Goal: Information Seeking & Learning: Learn about a topic

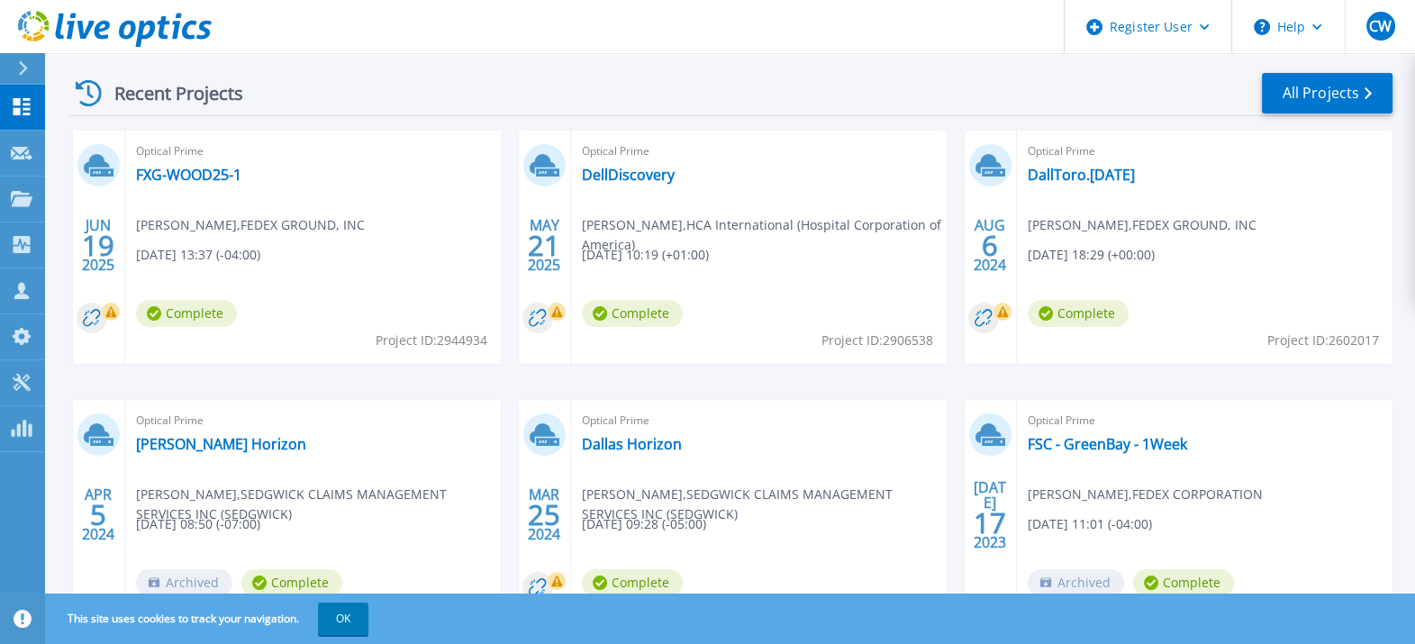
scroll to position [224, 0]
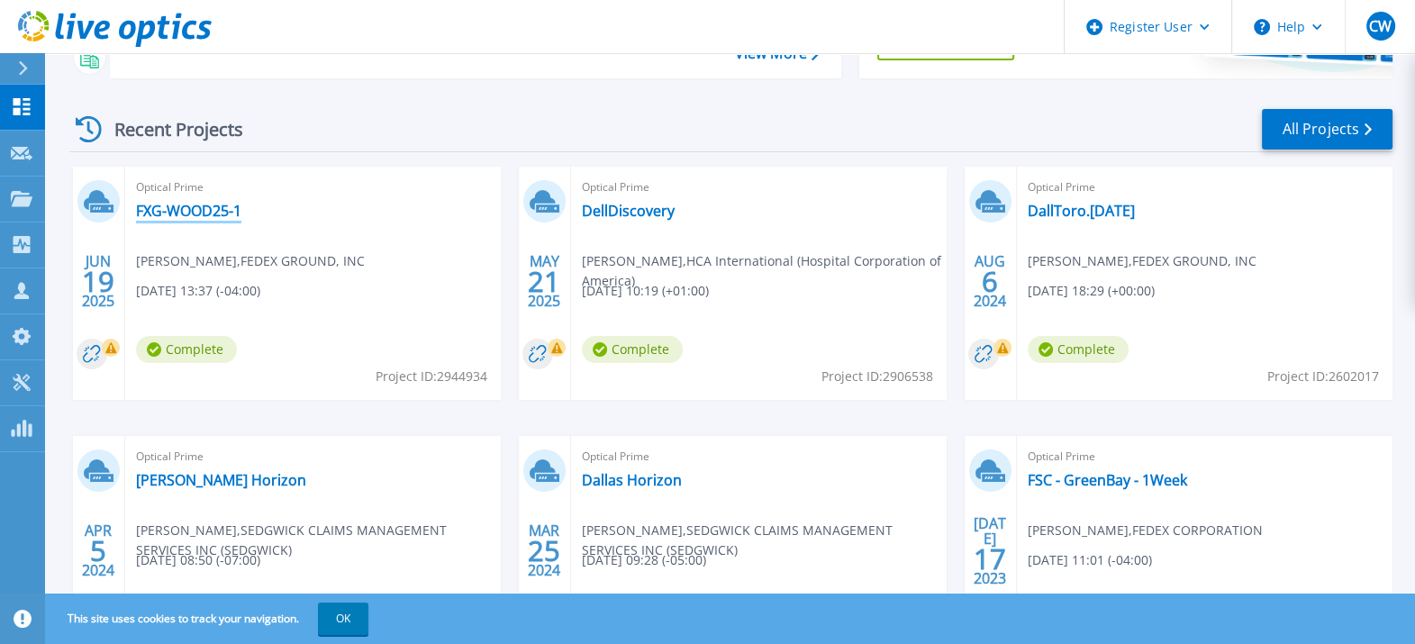
click at [182, 212] on link "FXG-WOOD25-1" at bounding box center [188, 211] width 105 height 18
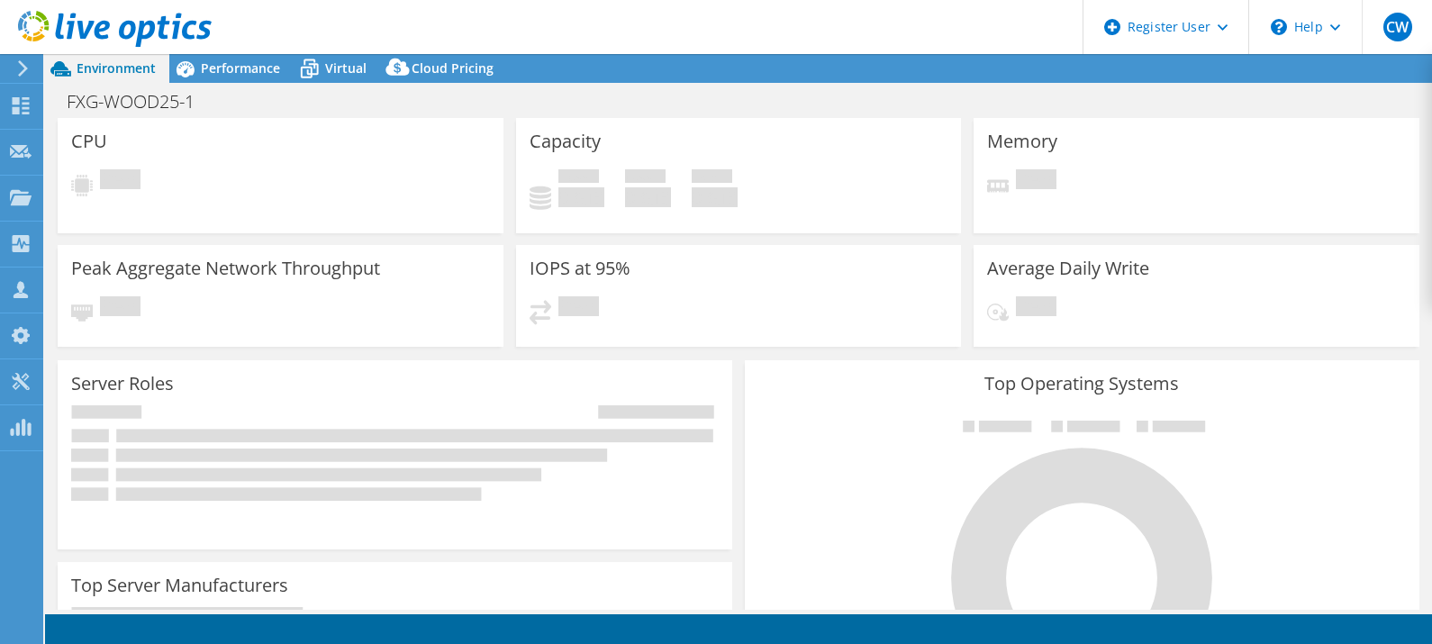
select select "USD"
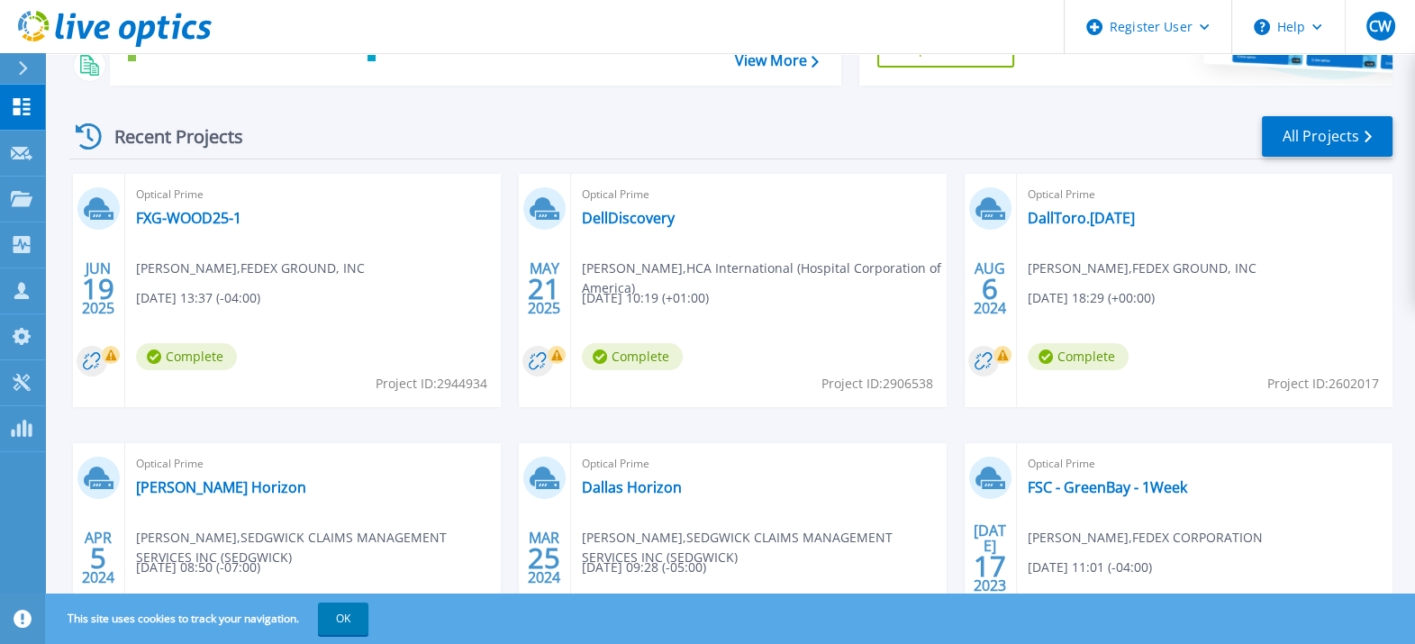
scroll to position [224, 0]
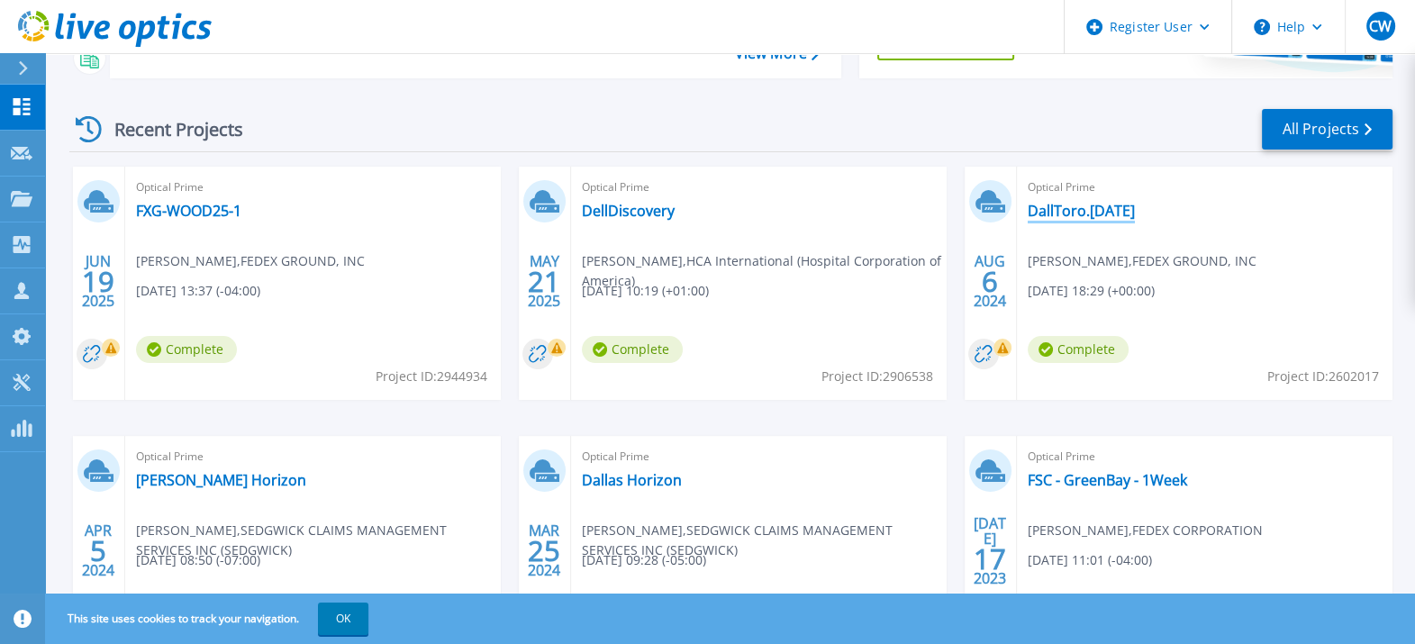
click at [1072, 212] on link "DallToro.[DATE]" at bounding box center [1080, 211] width 107 height 18
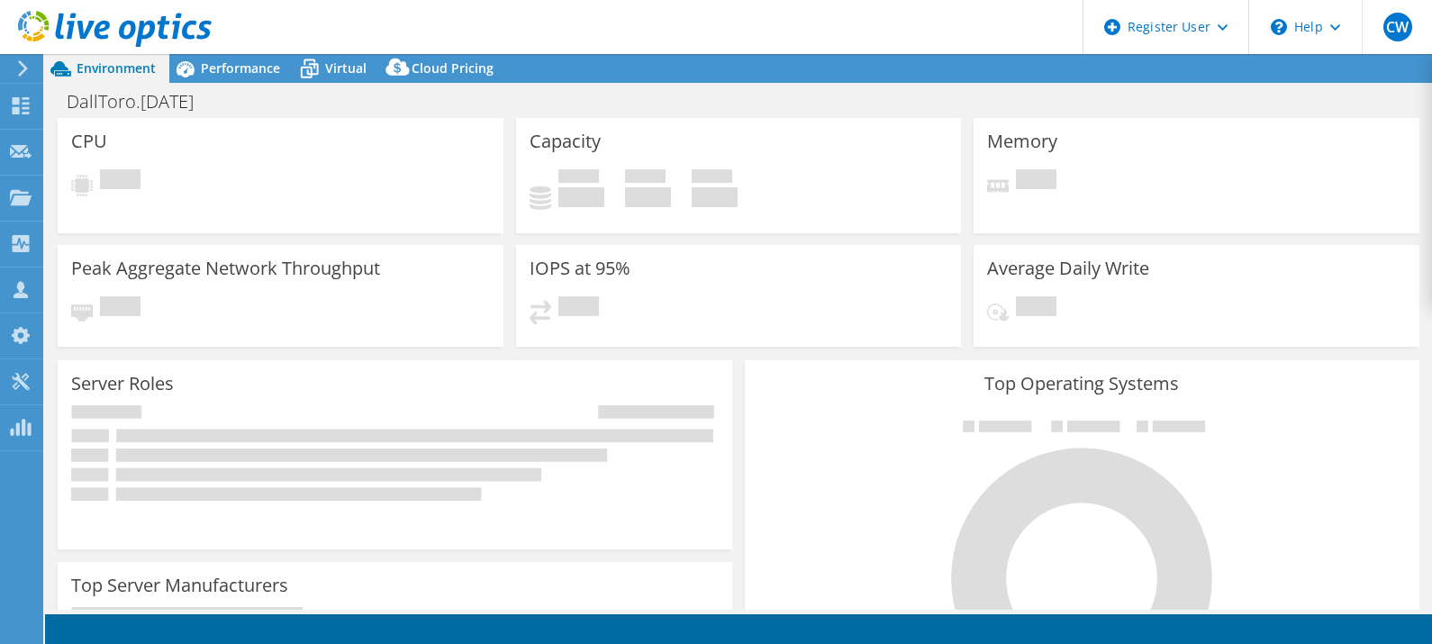
select select "USD"
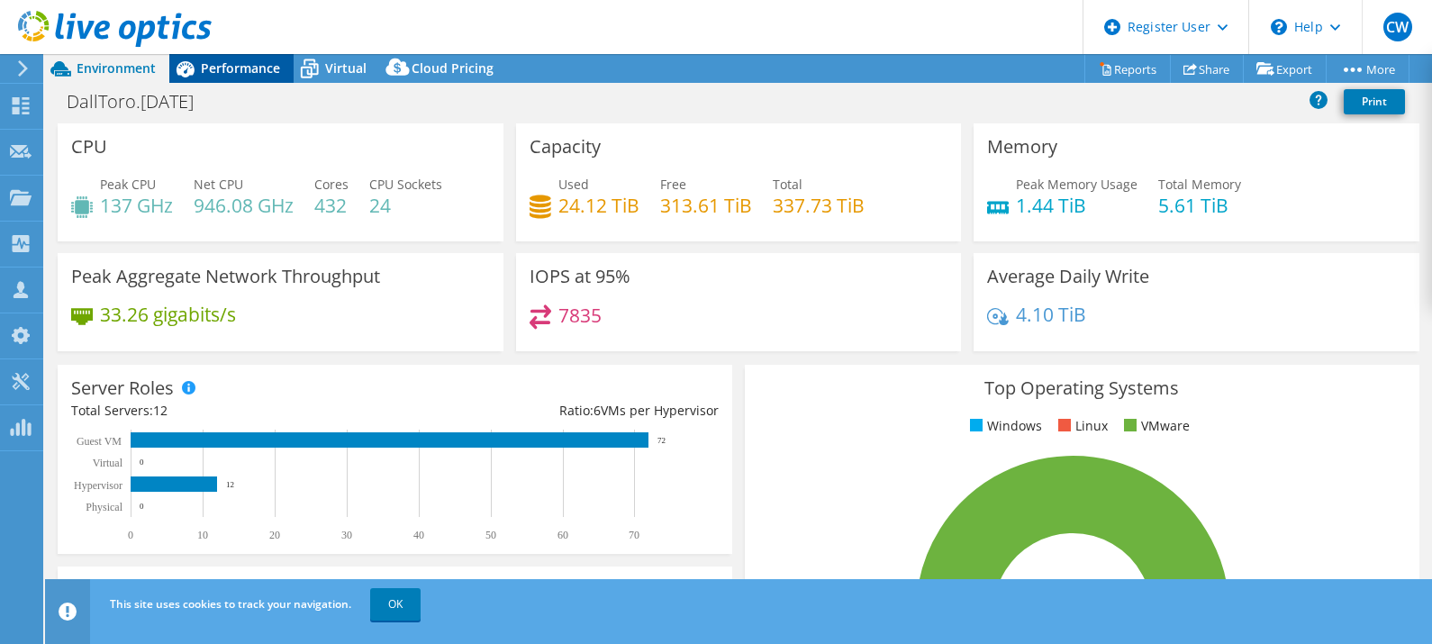
click at [240, 70] on span "Performance" at bounding box center [240, 67] width 79 height 17
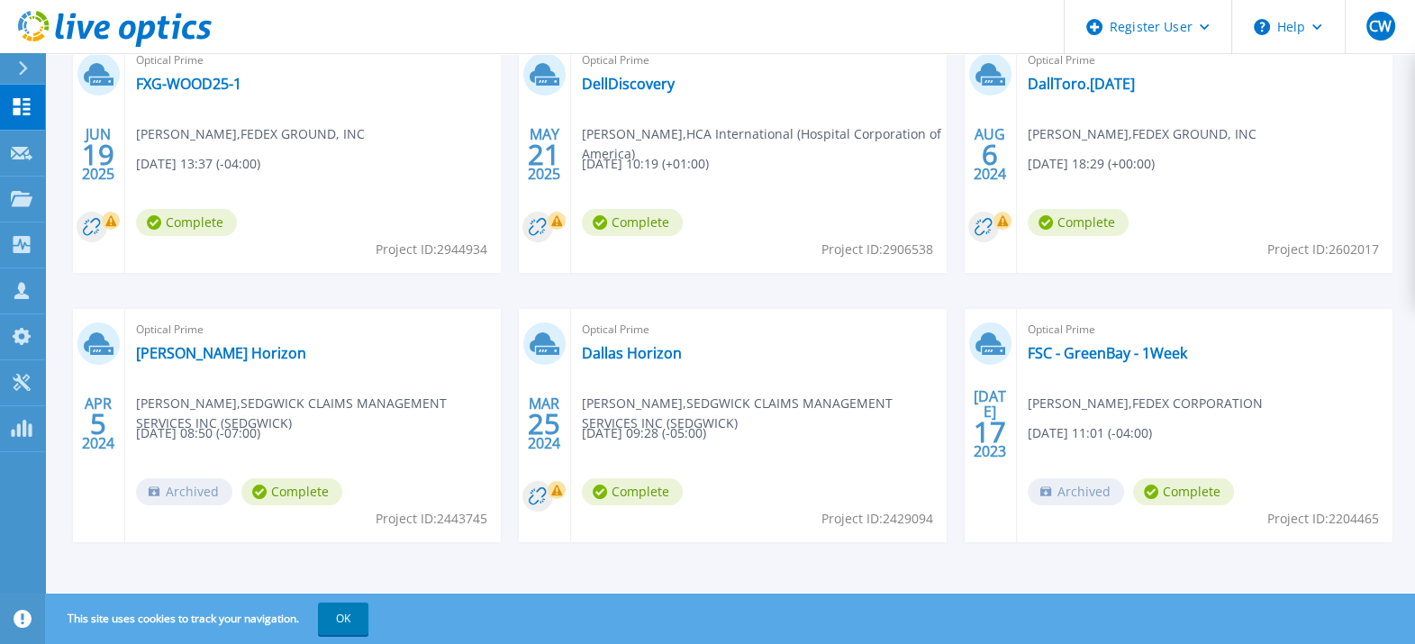
scroll to position [354, 0]
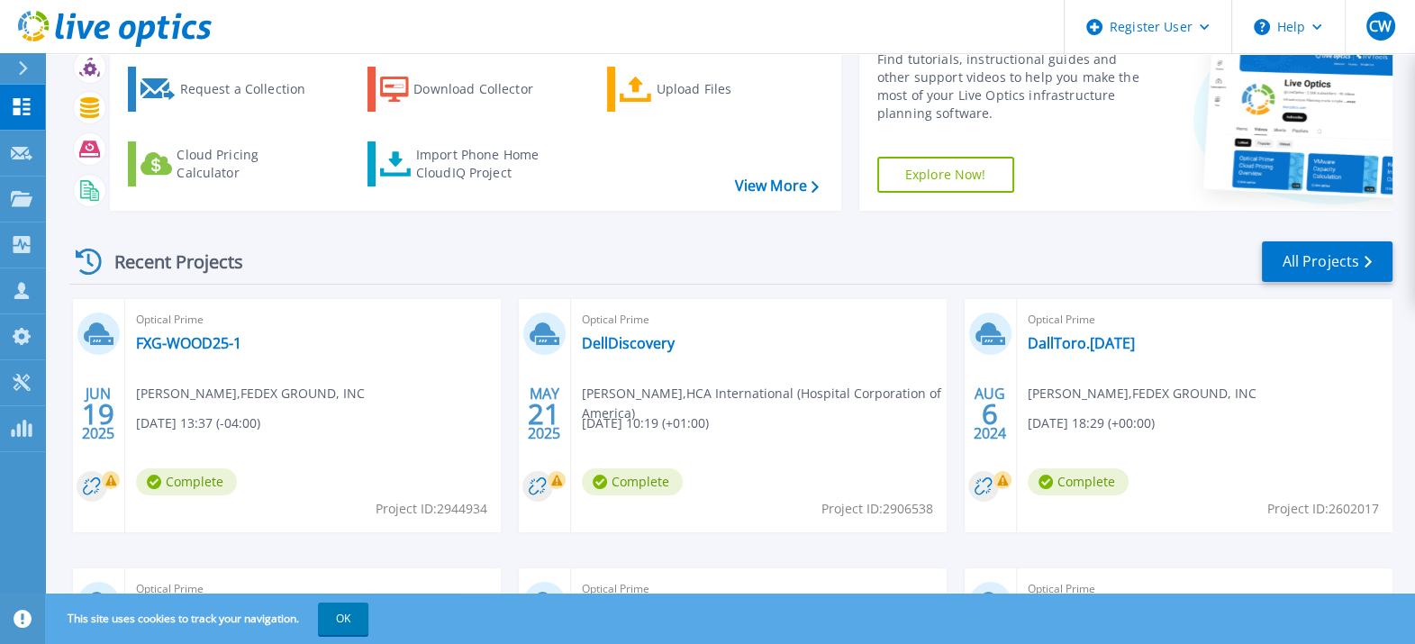
scroll to position [338, 0]
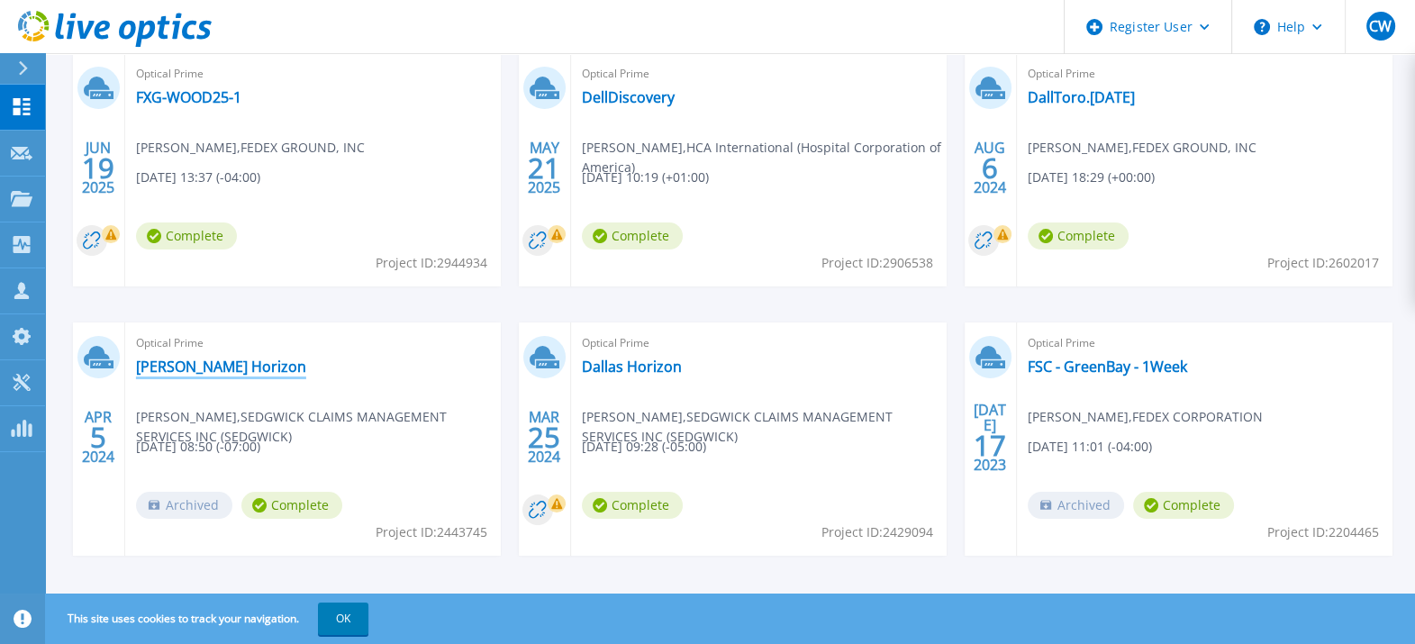
click at [195, 364] on link "[PERSON_NAME] Horizon" at bounding box center [221, 367] width 170 height 18
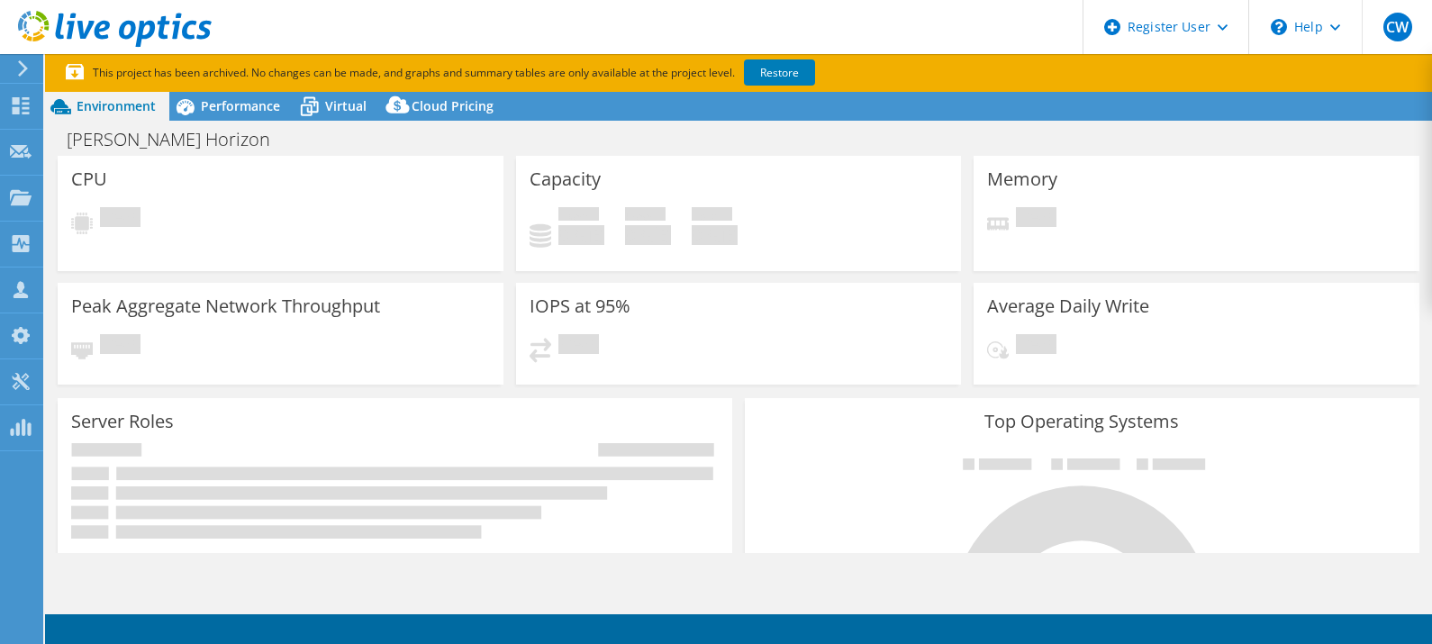
select select "USD"
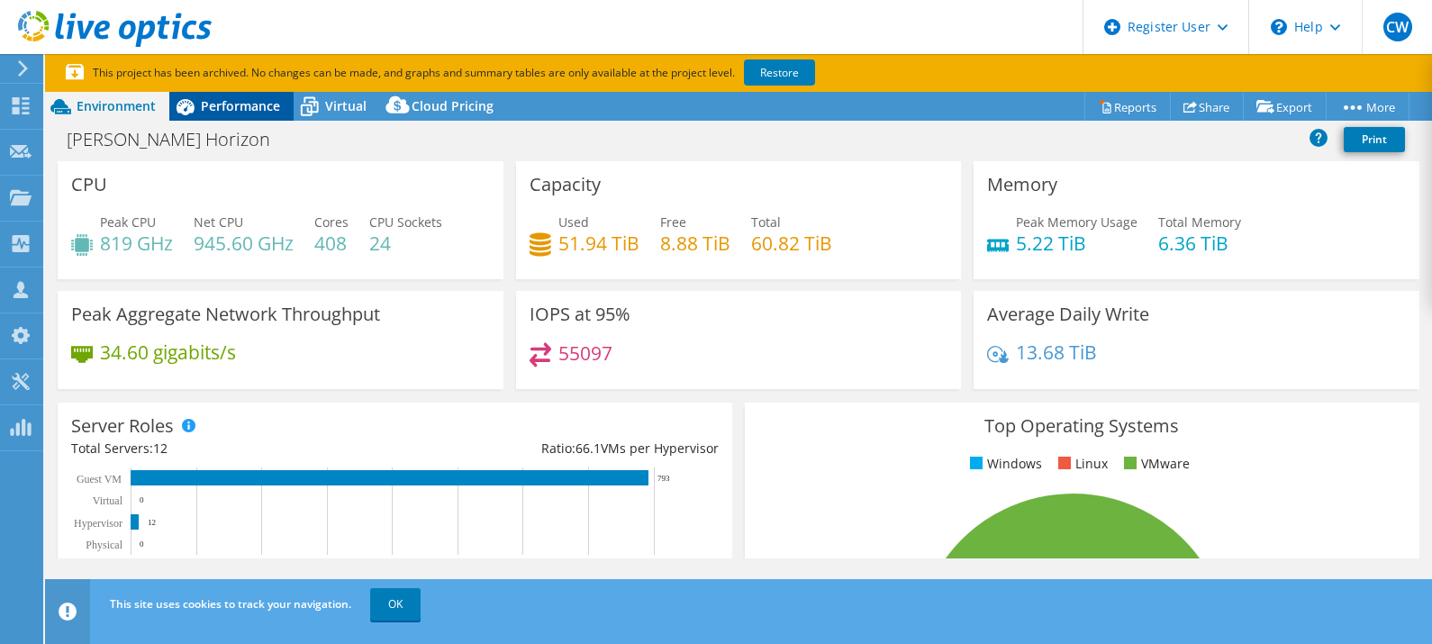
click at [234, 110] on span "Performance" at bounding box center [240, 105] width 79 height 17
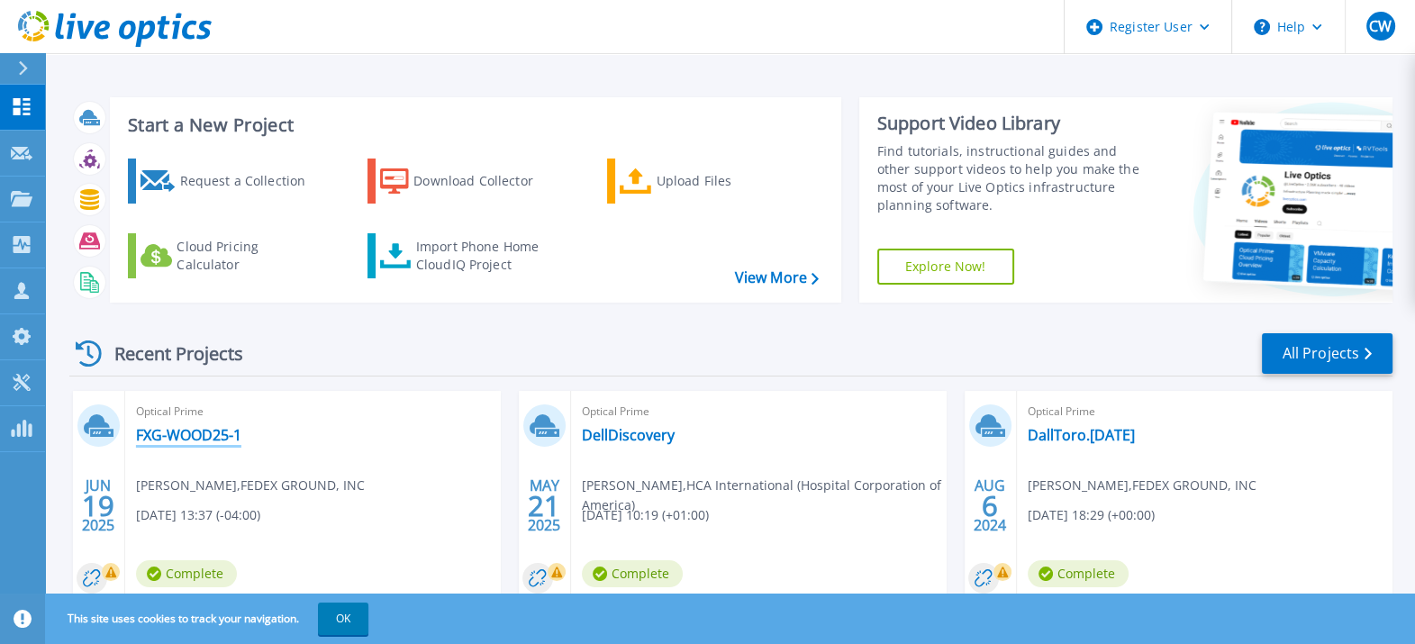
click at [210, 428] on link "FXG-WOOD25-1" at bounding box center [188, 435] width 105 height 18
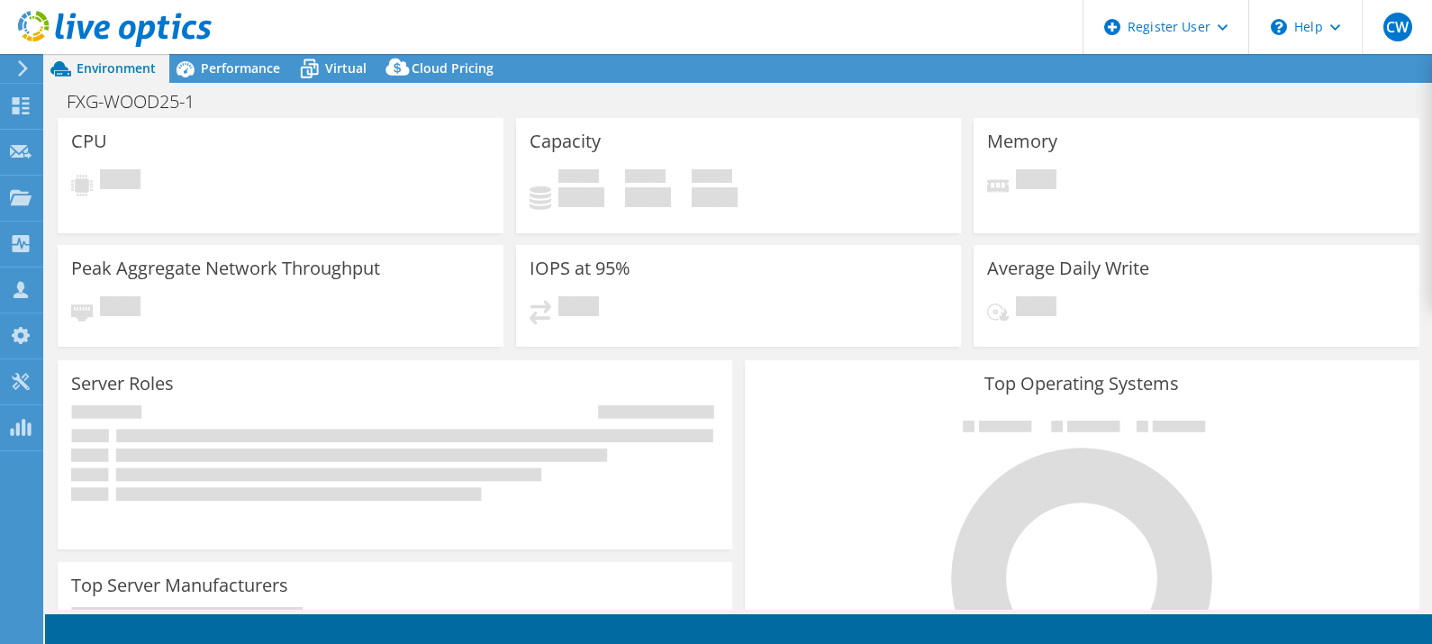
select select "USD"
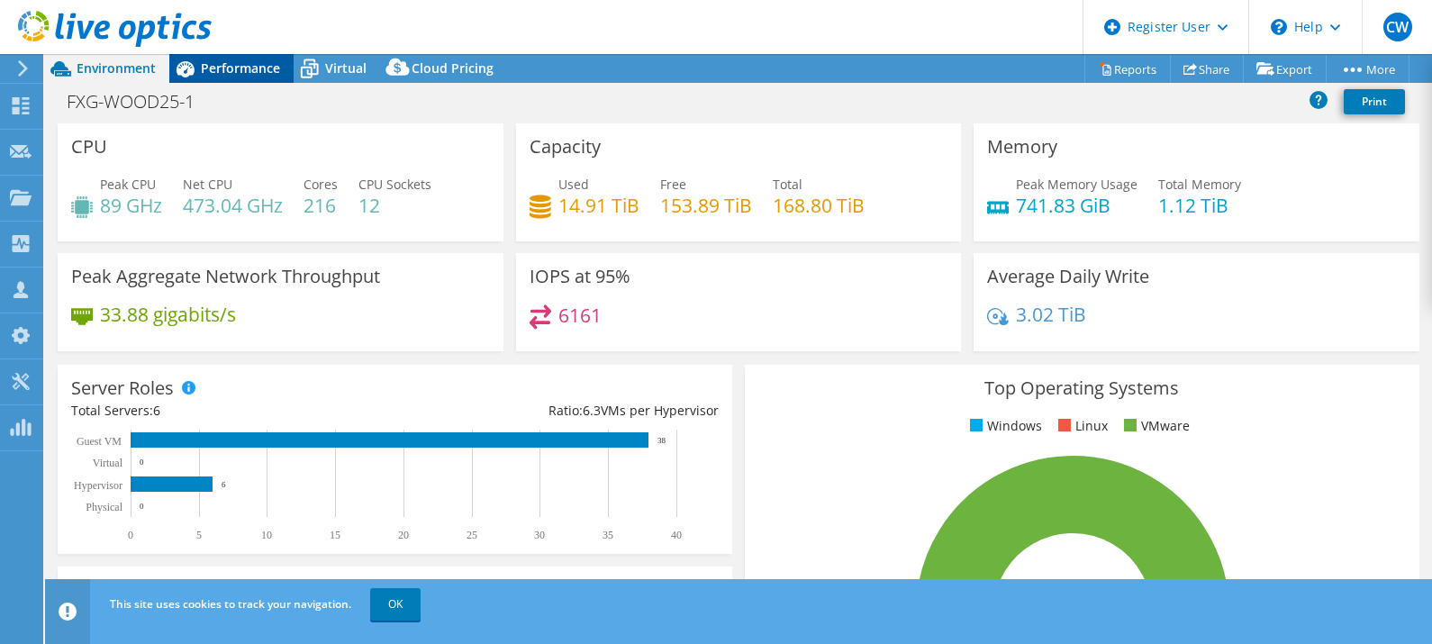
click at [233, 75] on span "Performance" at bounding box center [240, 67] width 79 height 17
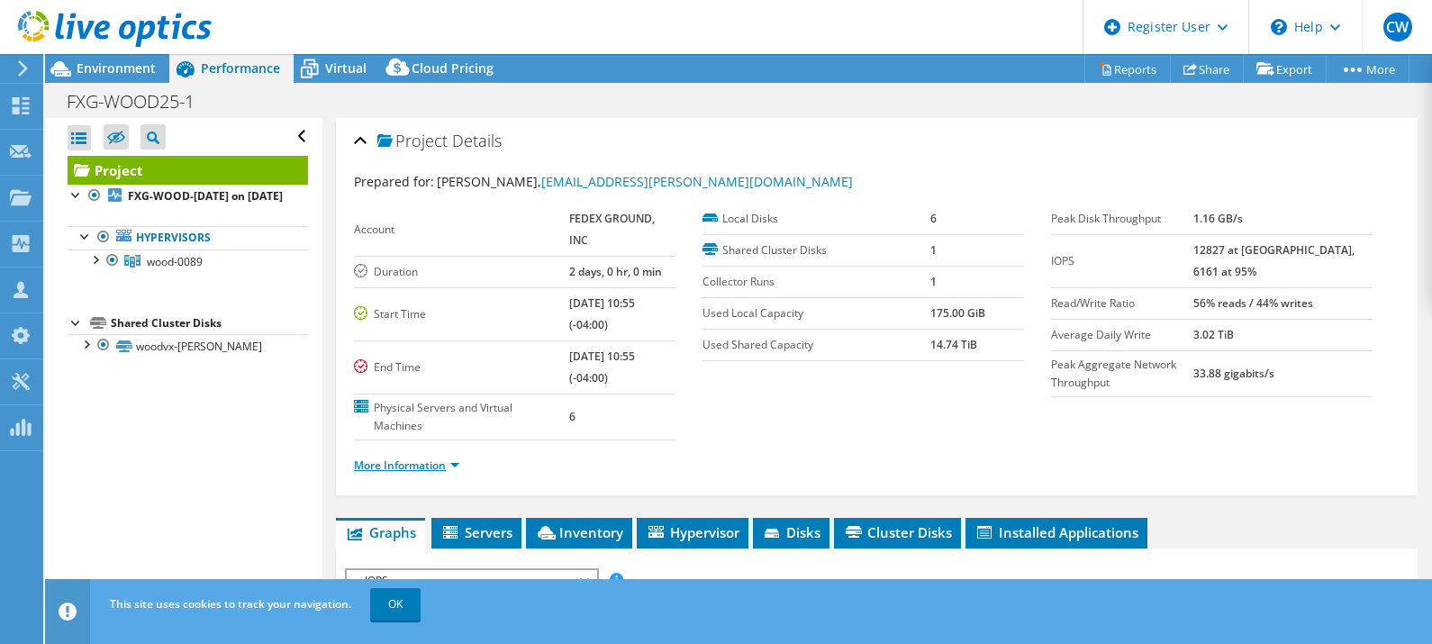
click at [415, 457] on link "More Information" at bounding box center [406, 464] width 105 height 15
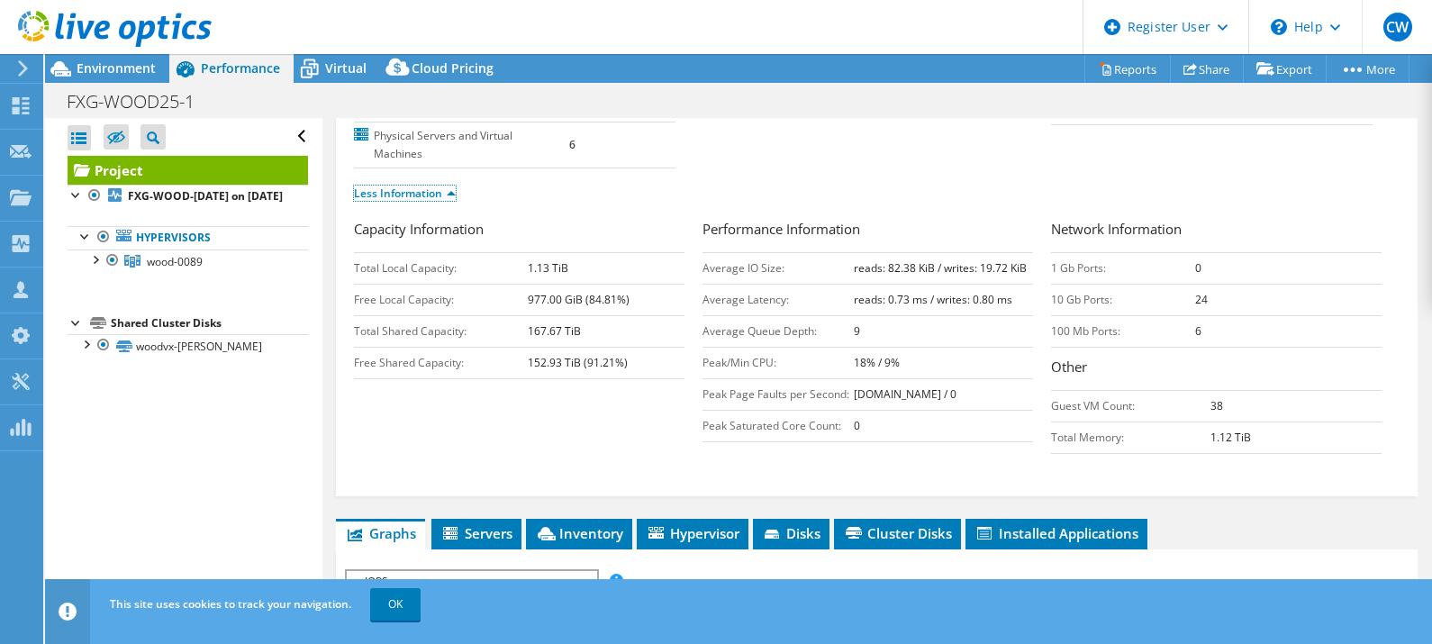
scroll to position [271, 0]
click at [584, 525] on span "Inventory" at bounding box center [579, 534] width 88 height 18
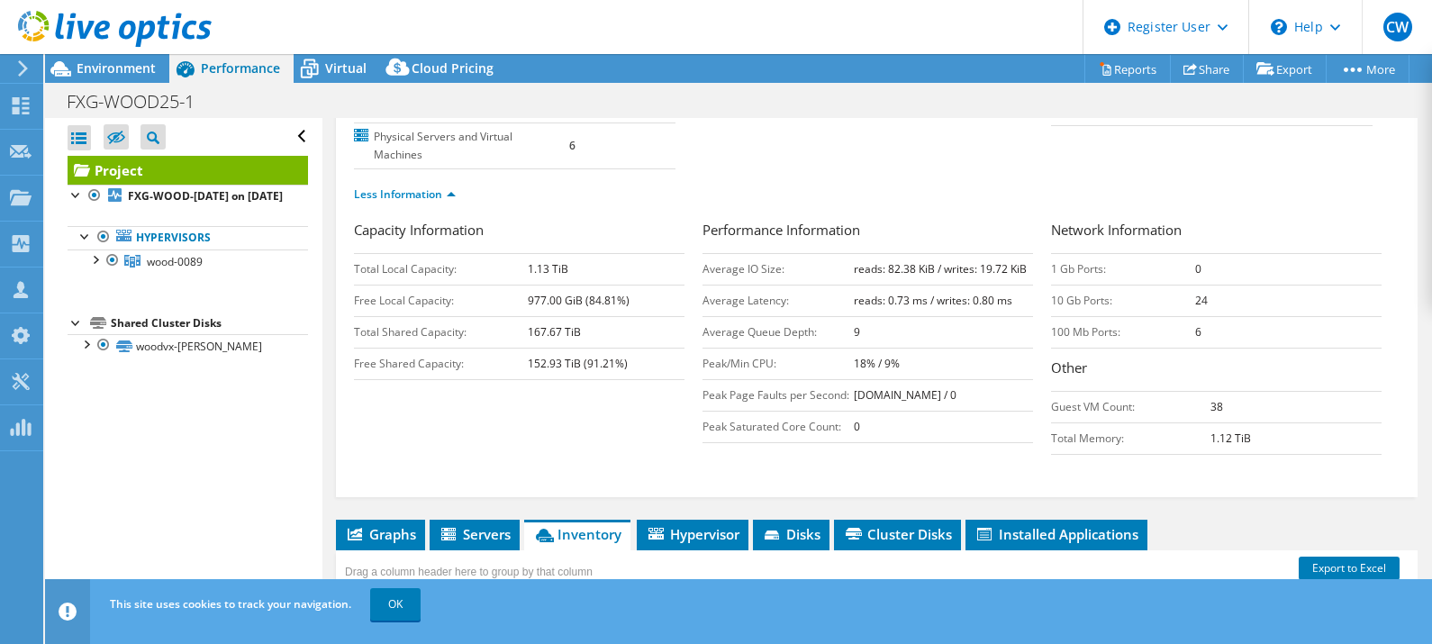
scroll to position [609, 0]
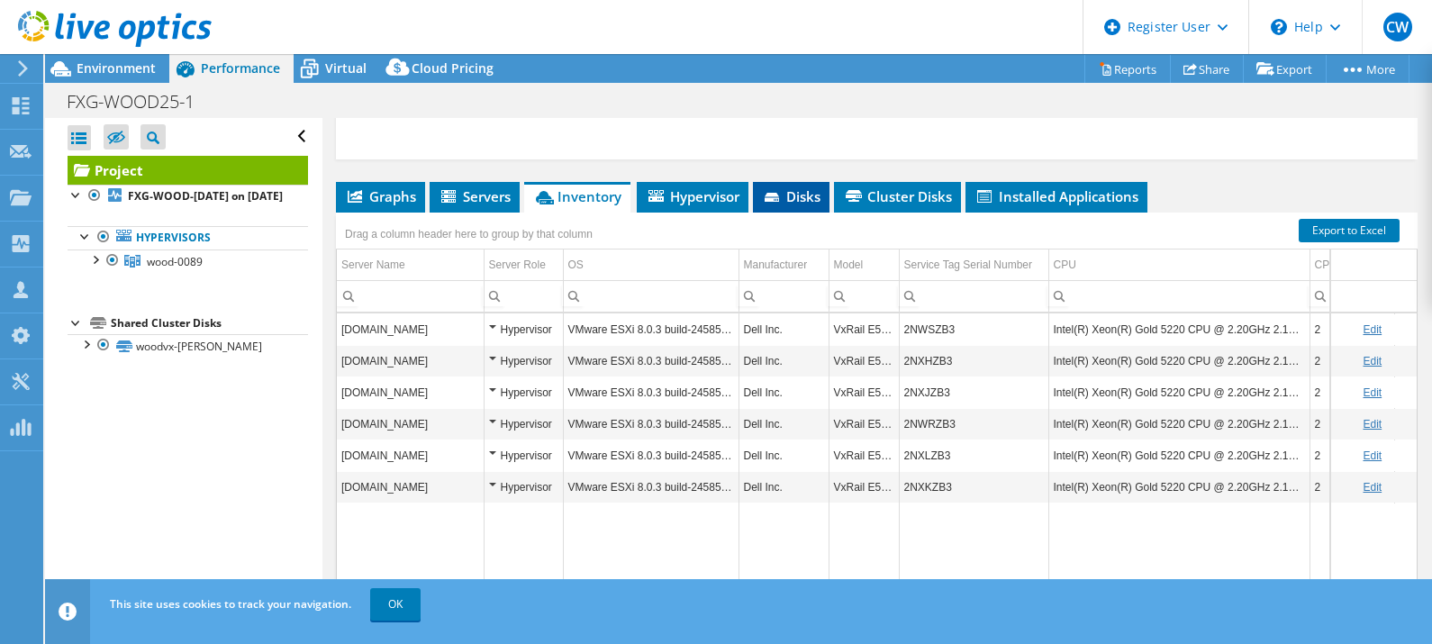
click at [790, 187] on span "Disks" at bounding box center [791, 196] width 59 height 18
